Goal: Task Accomplishment & Management: Complete application form

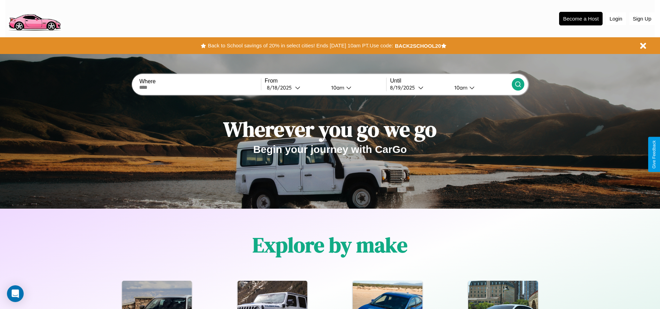
scroll to position [144, 0]
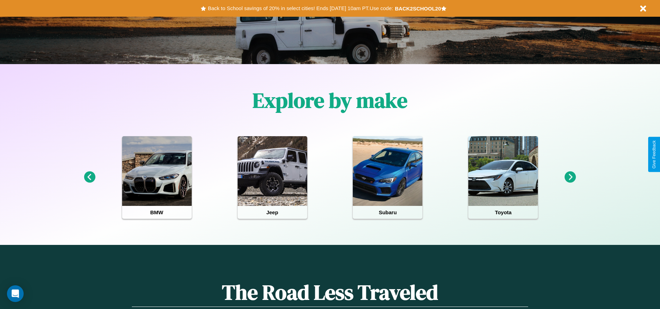
click at [570, 177] on icon at bounding box center [570, 176] width 11 height 11
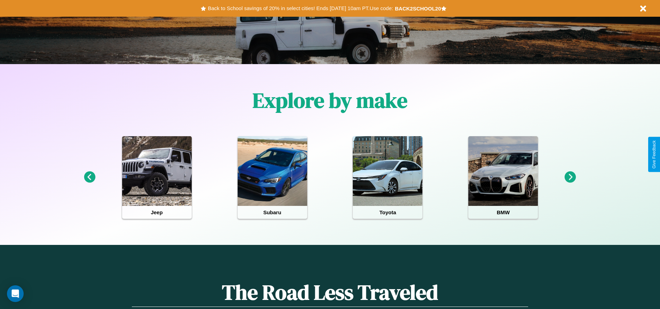
click at [570, 177] on icon at bounding box center [570, 176] width 11 height 11
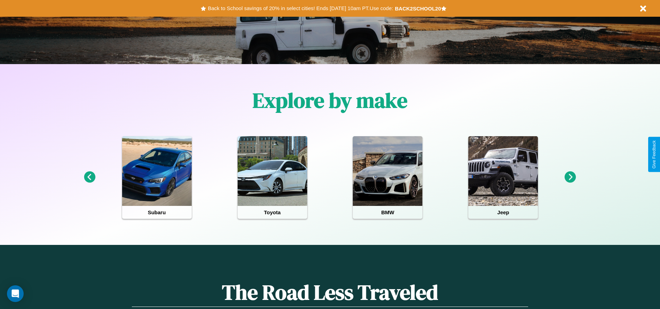
click at [570, 177] on icon at bounding box center [570, 176] width 11 height 11
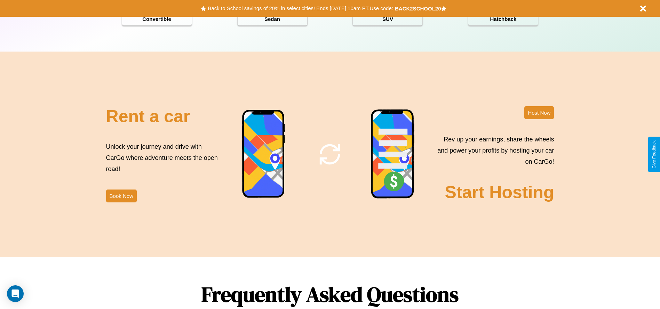
scroll to position [998, 0]
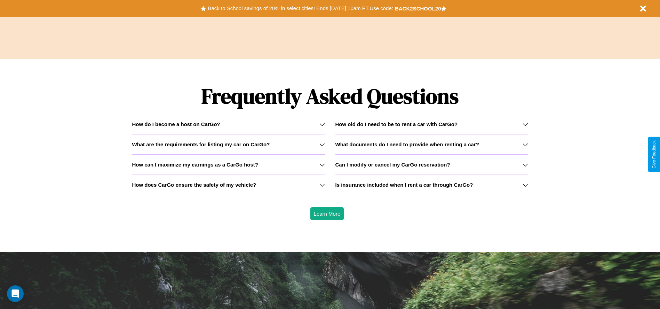
click at [228, 124] on div "How do I become a host on CarGo?" at bounding box center [228, 124] width 193 height 6
click at [431, 164] on h3 "Can I modify or cancel my CarGo reservation?" at bounding box center [392, 164] width 115 height 6
click at [322, 164] on icon at bounding box center [322, 165] width 6 height 6
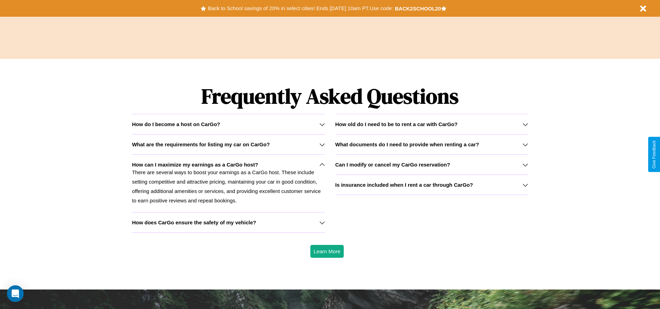
click at [431, 124] on h3 "How old do I need to be to rent a car with CarGo?" at bounding box center [396, 124] width 122 height 6
click at [228, 183] on p "There are several ways to boost your earnings as a CarGo host. These include se…" at bounding box center [228, 186] width 193 height 38
click at [228, 222] on h3 "How does CarGo ensure the safety of my vehicle?" at bounding box center [194, 222] width 124 height 6
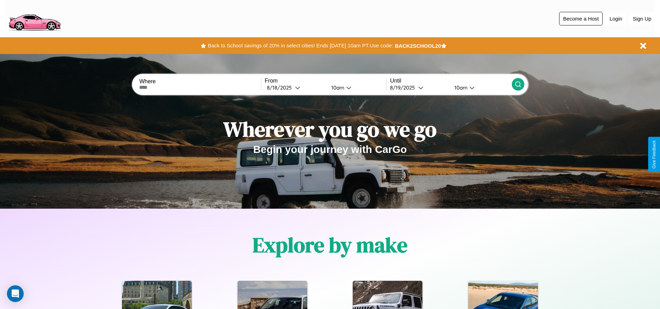
click at [581, 18] on button "Become a Host" at bounding box center [580, 19] width 43 height 14
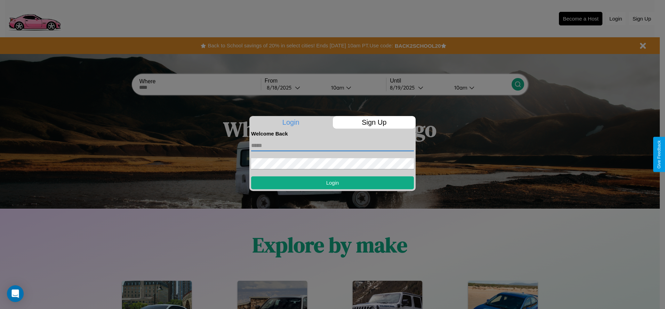
click at [333, 145] on input "text" at bounding box center [332, 145] width 163 height 11
type input "**********"
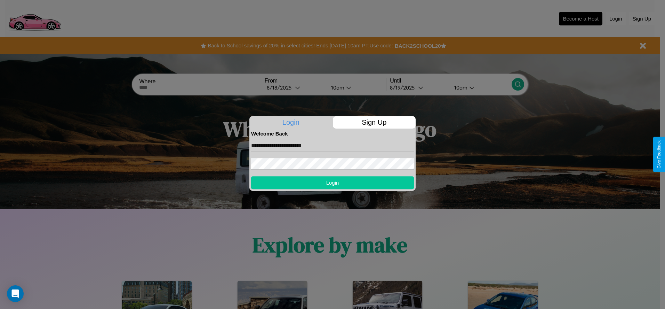
click at [333, 182] on button "Login" at bounding box center [332, 182] width 163 height 13
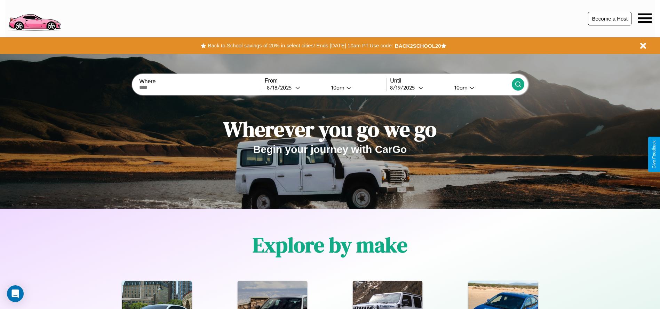
click at [610, 18] on button "Become a Host" at bounding box center [609, 19] width 43 height 14
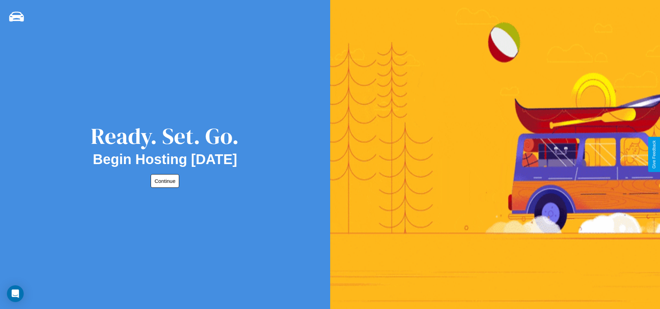
click at [164, 181] on button "Continue" at bounding box center [165, 181] width 29 height 14
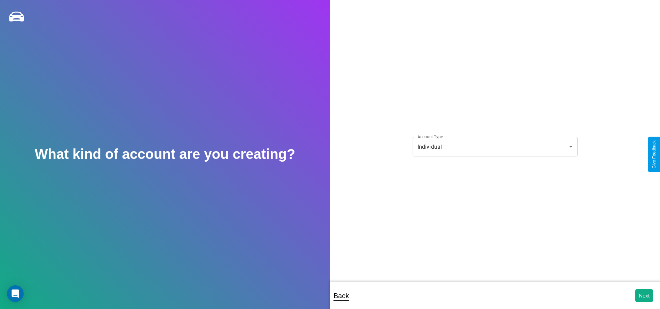
click at [495, 146] on body "**********" at bounding box center [330, 159] width 660 height 318
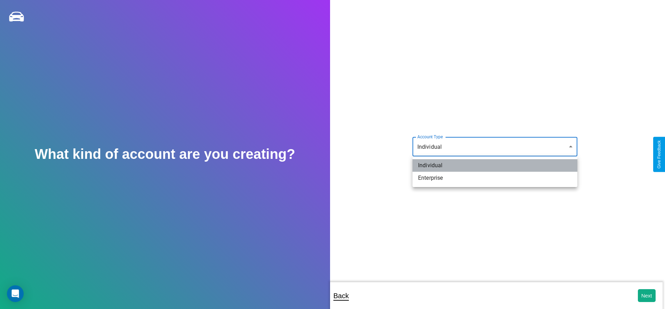
click at [495, 165] on li "Individual" at bounding box center [495, 165] width 165 height 13
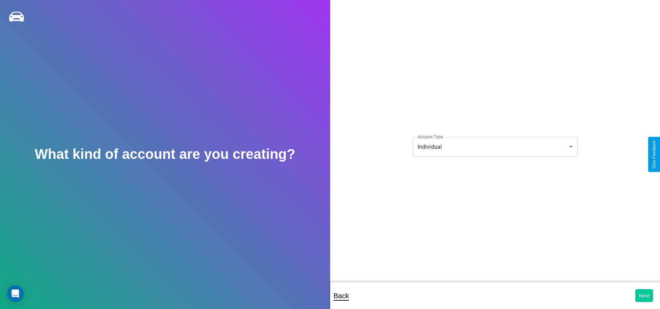
click at [644, 295] on button "Next" at bounding box center [644, 295] width 18 height 13
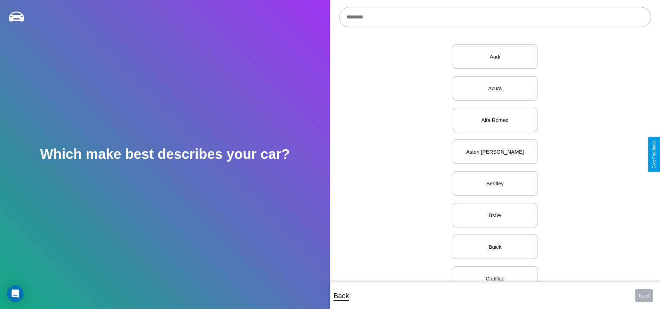
click at [495, 17] on input "text" at bounding box center [495, 17] width 312 height 20
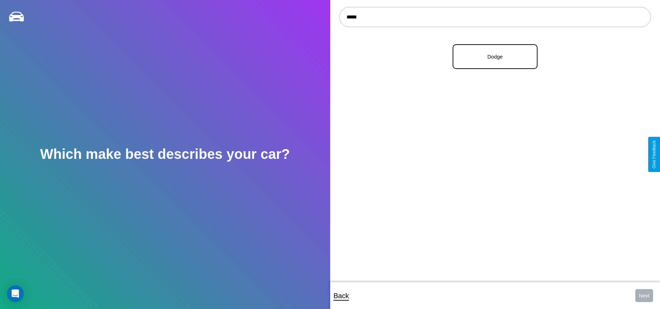
type input "*****"
click at [492, 57] on p "Dodge" at bounding box center [495, 56] width 70 height 9
click at [644, 295] on button "Next" at bounding box center [644, 295] width 18 height 13
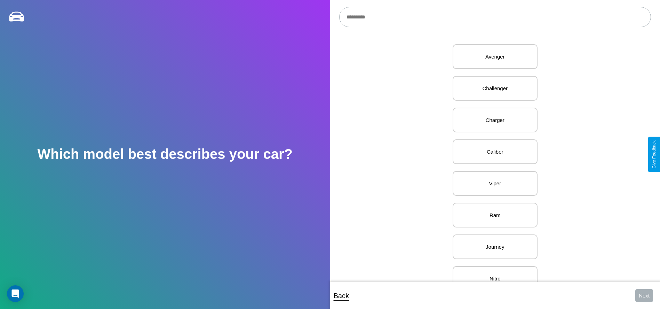
click at [495, 17] on input "text" at bounding box center [495, 17] width 312 height 20
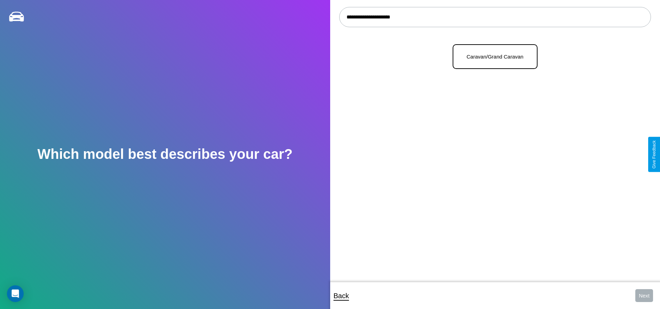
type input "**********"
click at [492, 57] on p "Caravan/Grand Caravan" at bounding box center [495, 56] width 70 height 9
click at [644, 295] on button "Next" at bounding box center [644, 295] width 18 height 13
